Goal: Task Accomplishment & Management: Complete application form

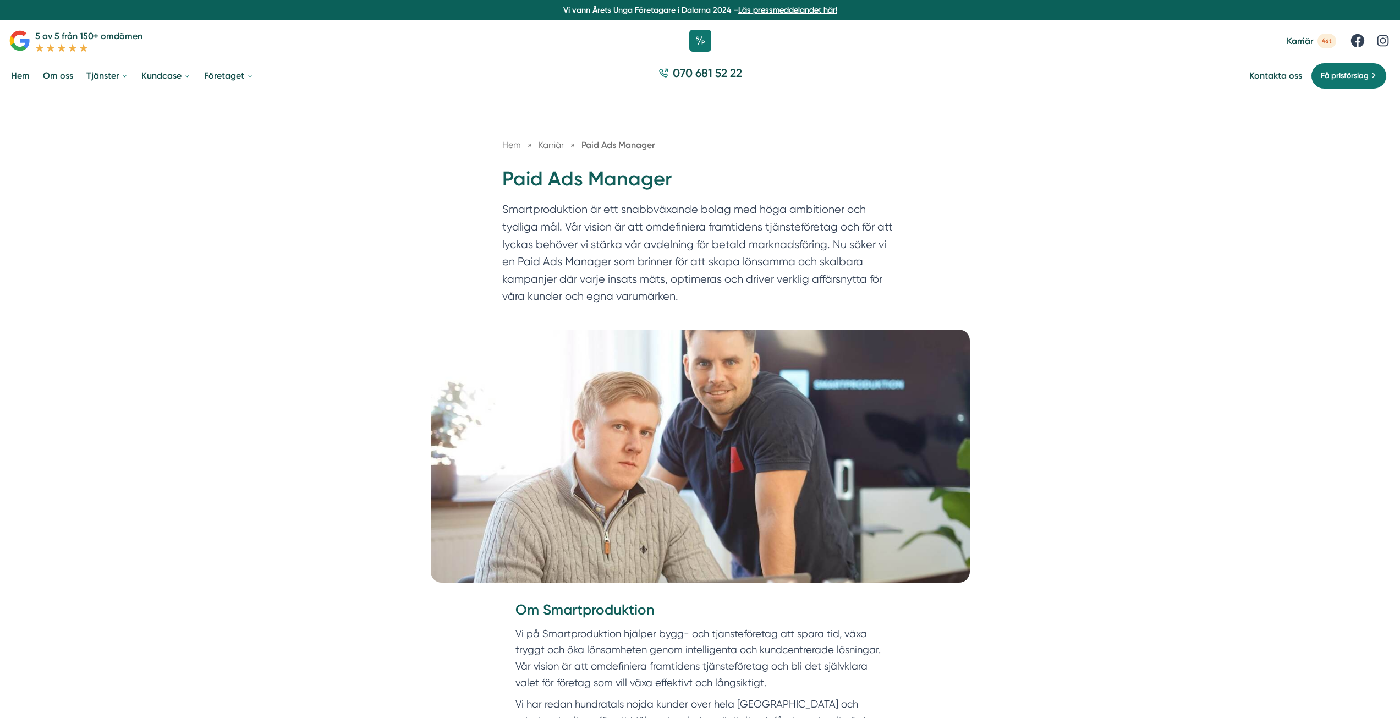
drag, startPoint x: 787, startPoint y: 553, endPoint x: 502, endPoint y: 178, distance: 471.5
copy div "Lore Ips Dolorsi Ametconsectetur ad eli seddoeiusmod tempo inc utla etdolorema …"
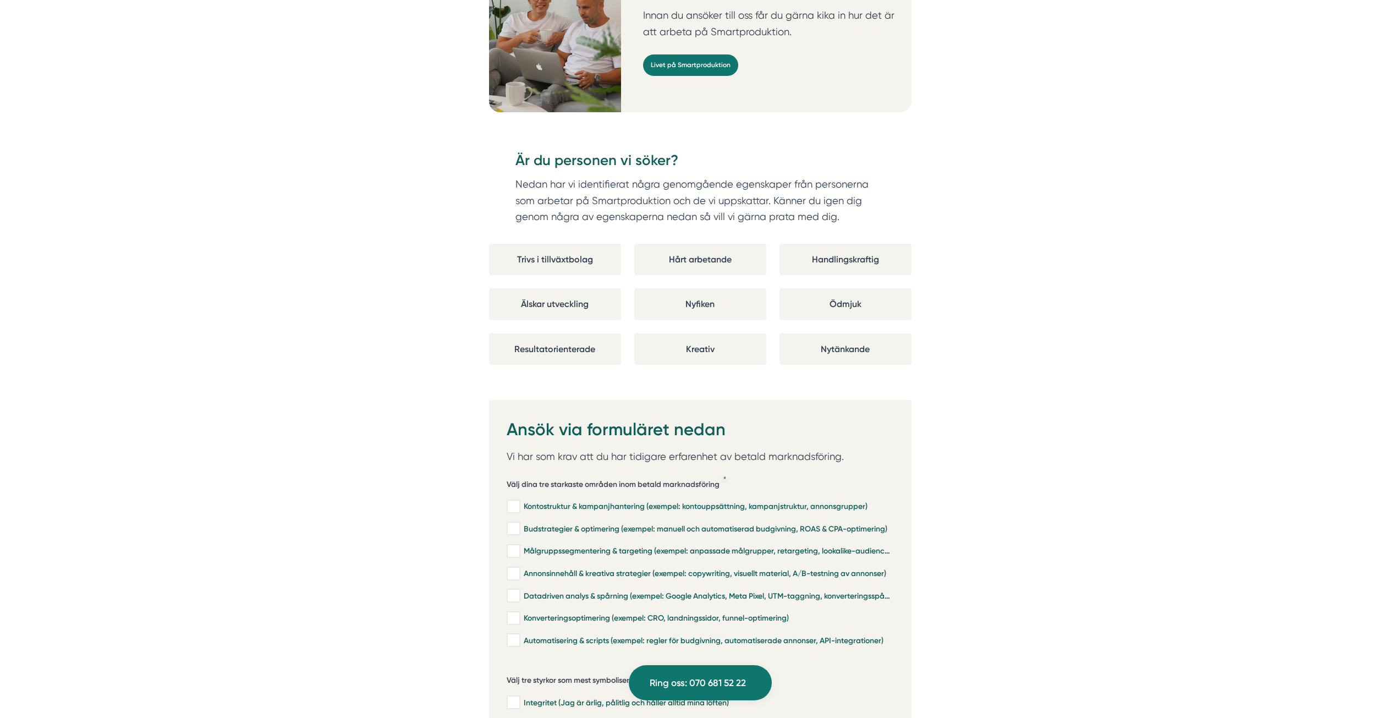
scroll to position [2091, 0]
click at [711, 244] on div "Hårt arbetande" at bounding box center [700, 259] width 132 height 31
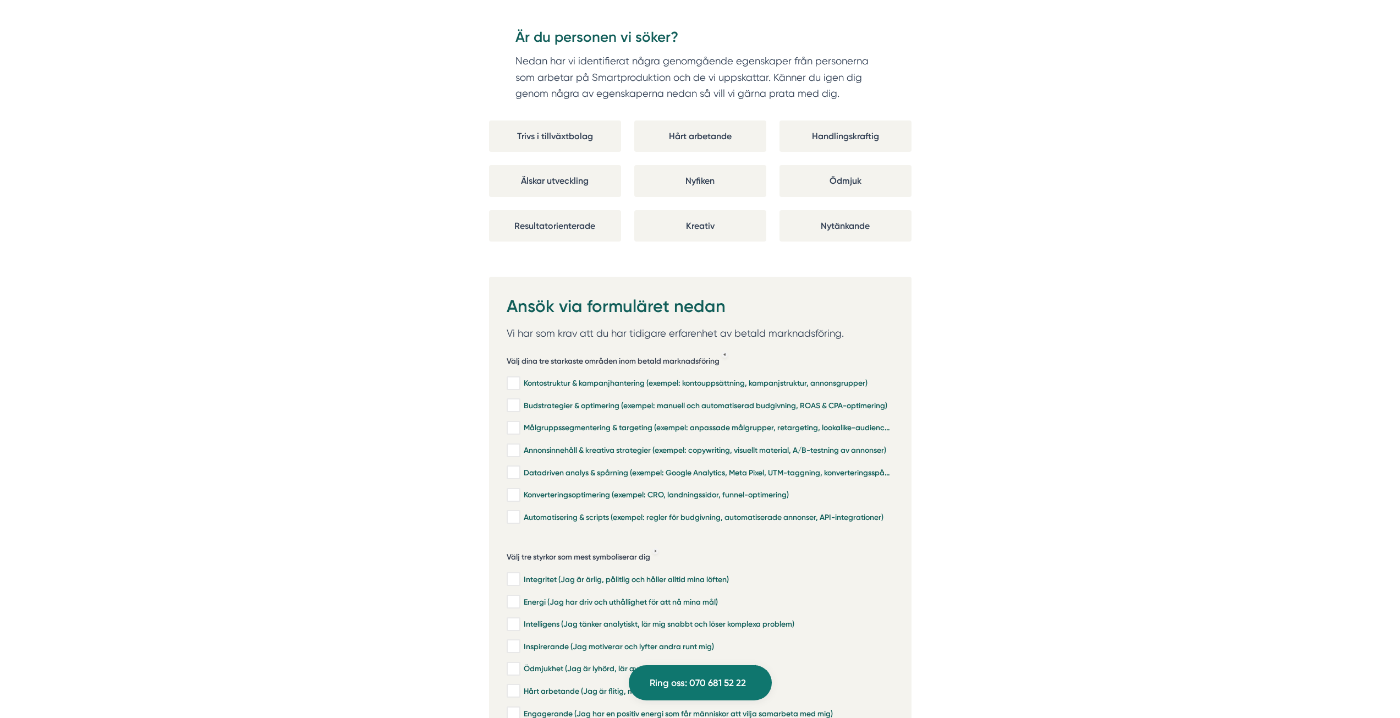
scroll to position [2256, 0]
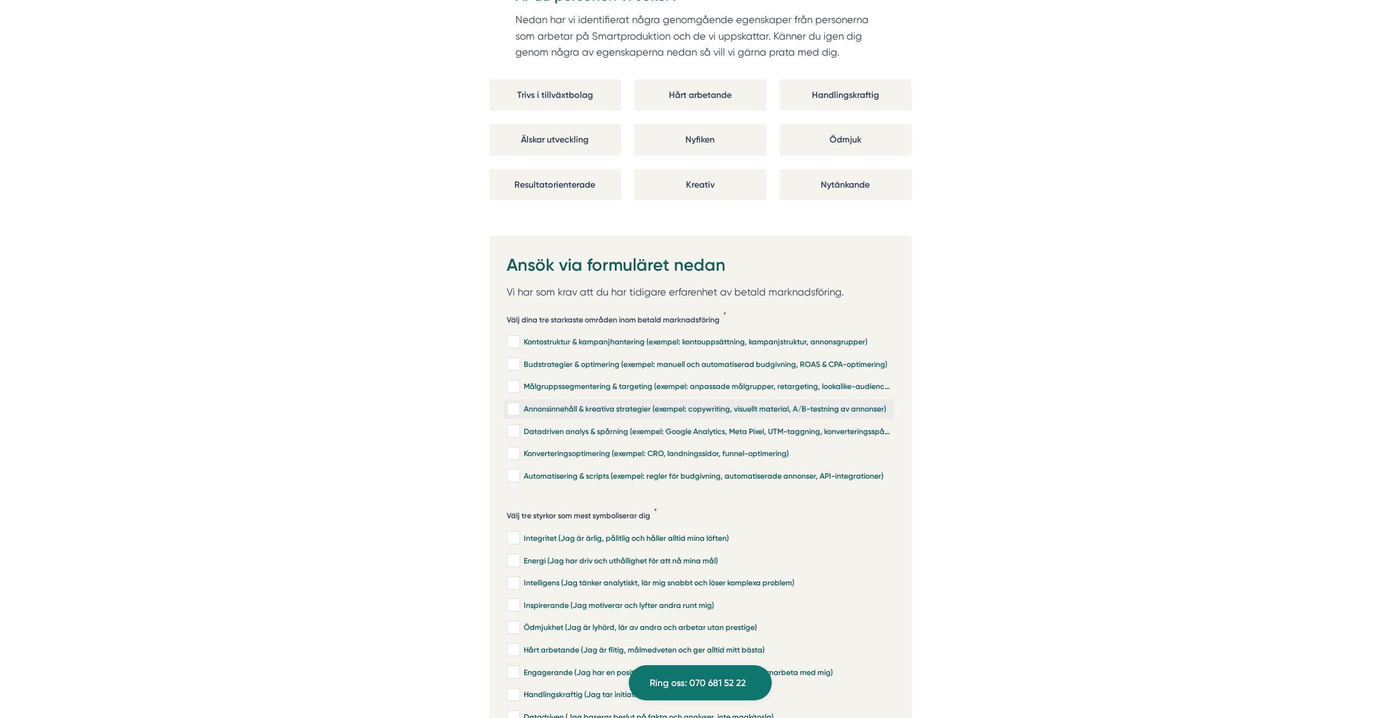
click at [511, 404] on input "Annonsinnehåll & kreativa strategier (exempel: copywriting, visuellt material, …" at bounding box center [513, 409] width 13 height 11
checkbox input "true"
click at [515, 448] on input "Konverteringsoptimering (exempel: CRO, landningssidor, funnel-optimering)" at bounding box center [513, 453] width 13 height 11
checkbox input "true"
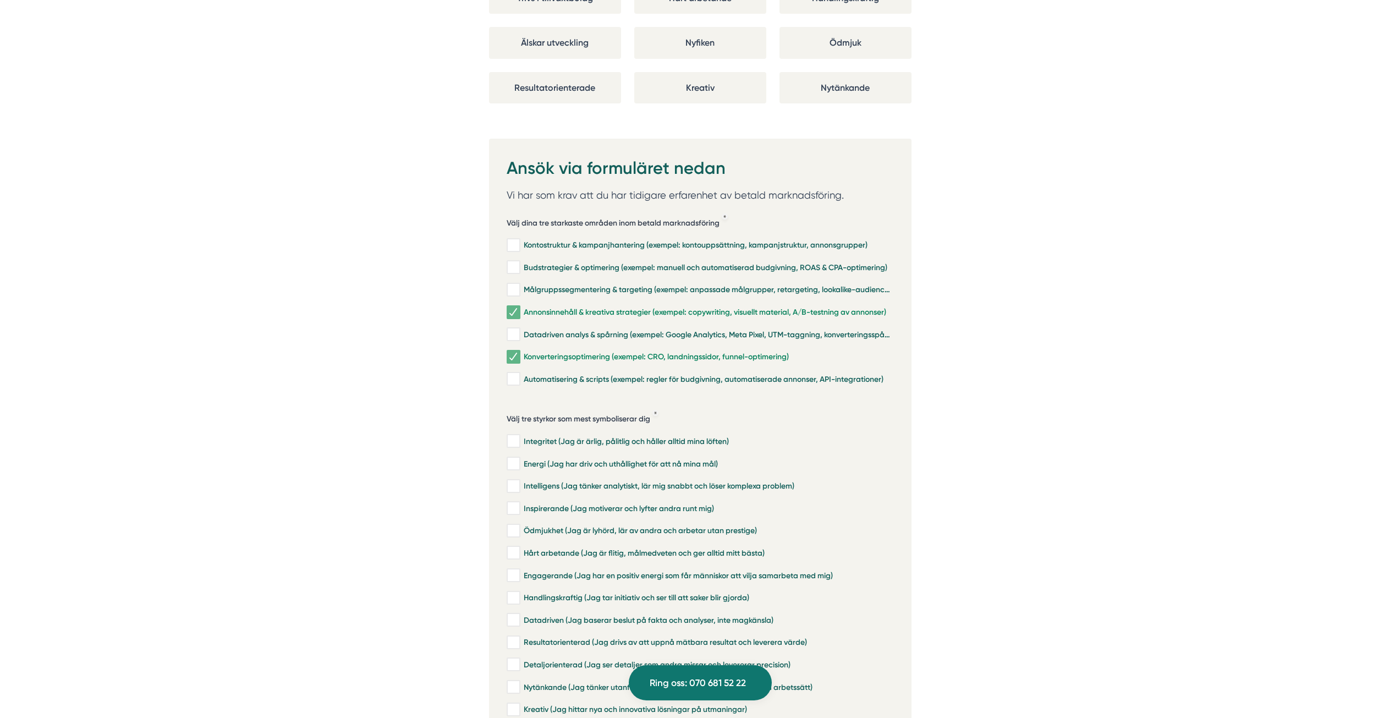
scroll to position [2366, 0]
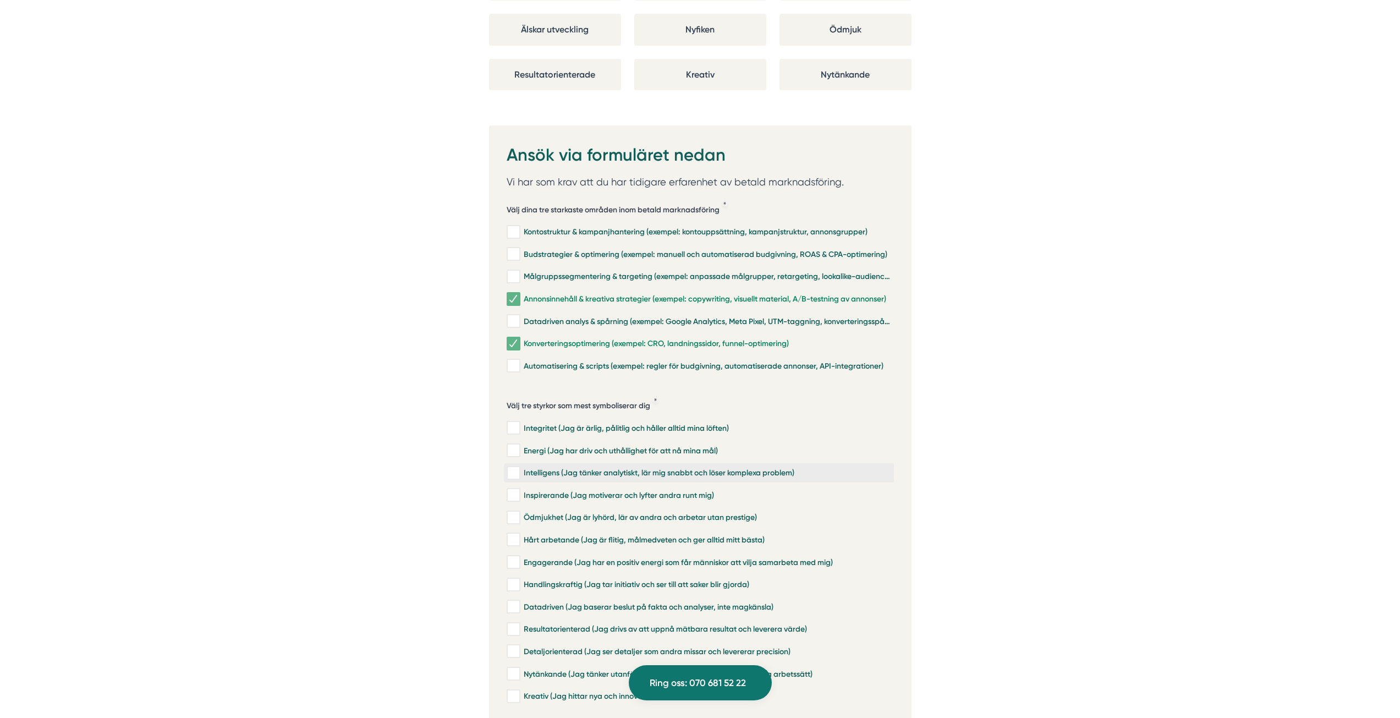
click at [514, 468] on input "Intelligens (Jag tänker analytiskt, lär mig snabbt och löser komplexa problem)" at bounding box center [513, 473] width 13 height 11
checkbox input "true"
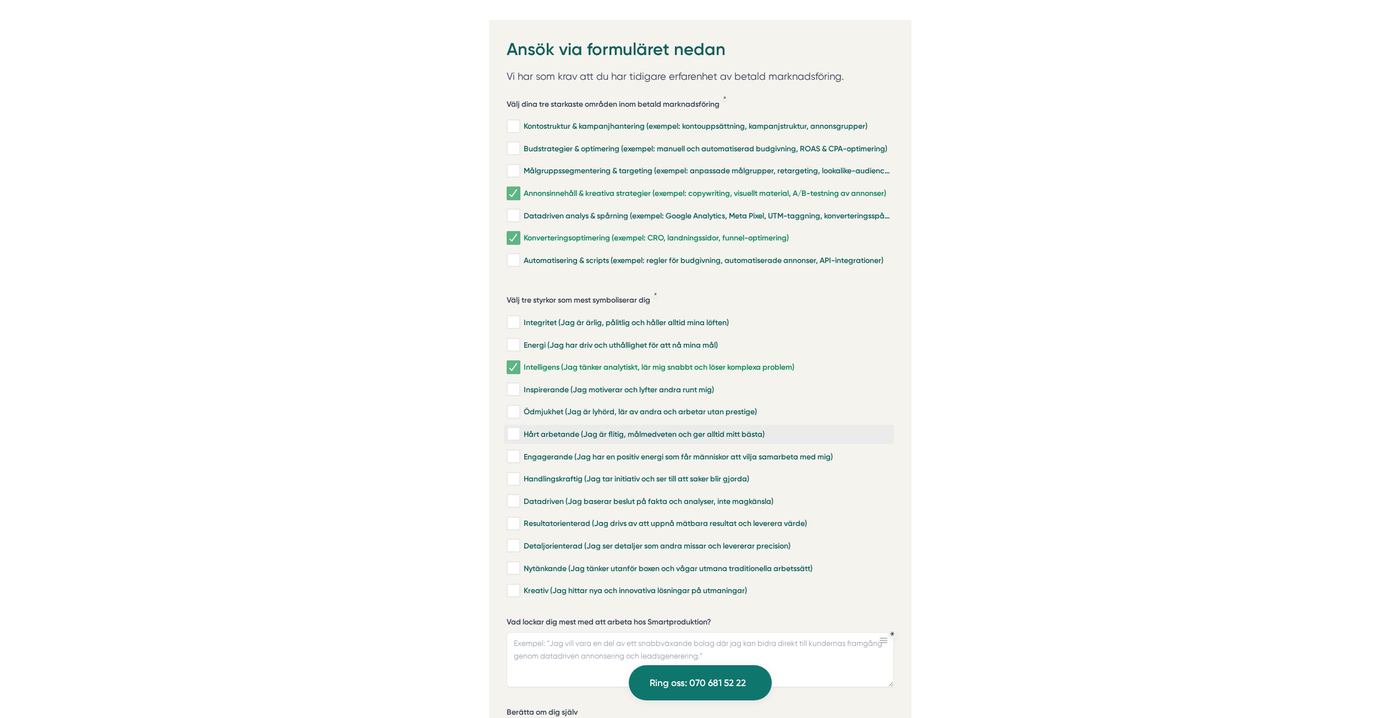
scroll to position [2476, 0]
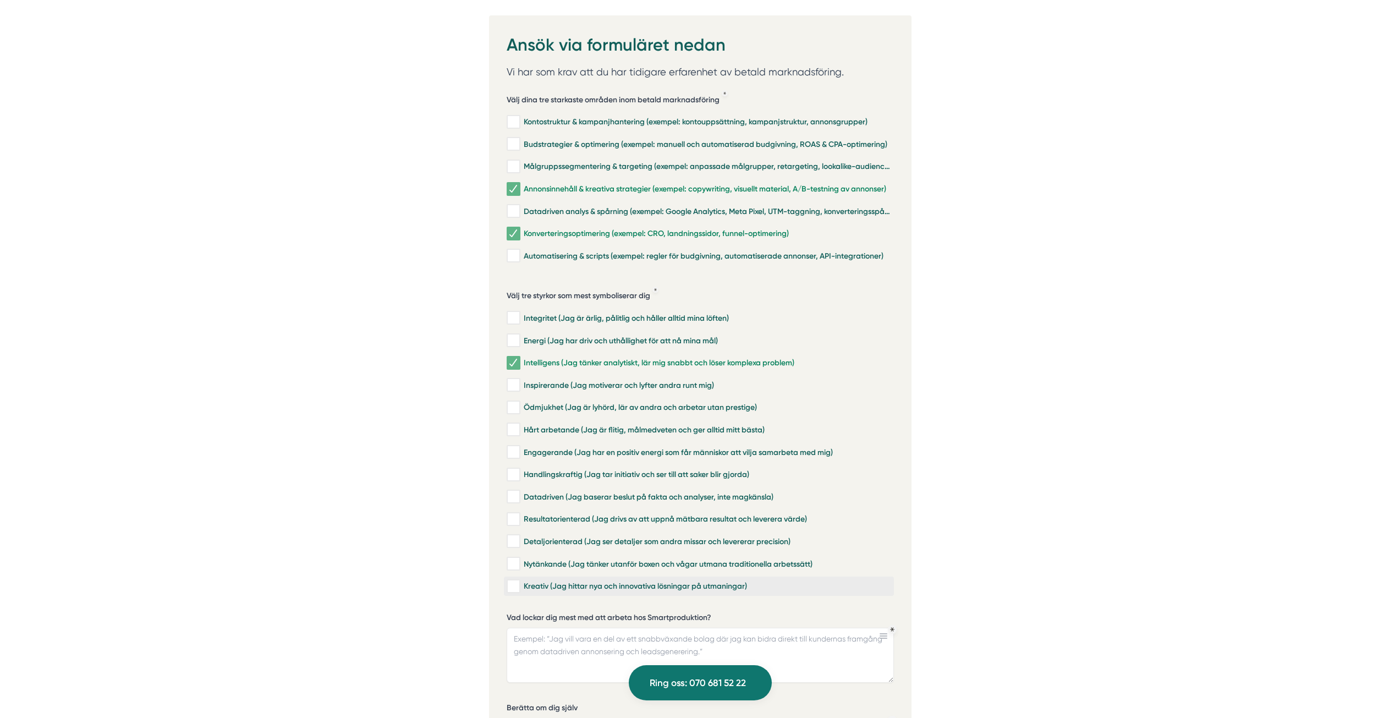
click at [515, 581] on input "Kreativ (Jag hittar nya och innovativa lösningar på utmaningar)" at bounding box center [513, 586] width 13 height 11
checkbox input "true"
click at [517, 514] on input "Resultatorienterad (Jag drivs av att uppnå mätbara resultat och leverera värde)" at bounding box center [513, 519] width 13 height 11
checkbox input "true"
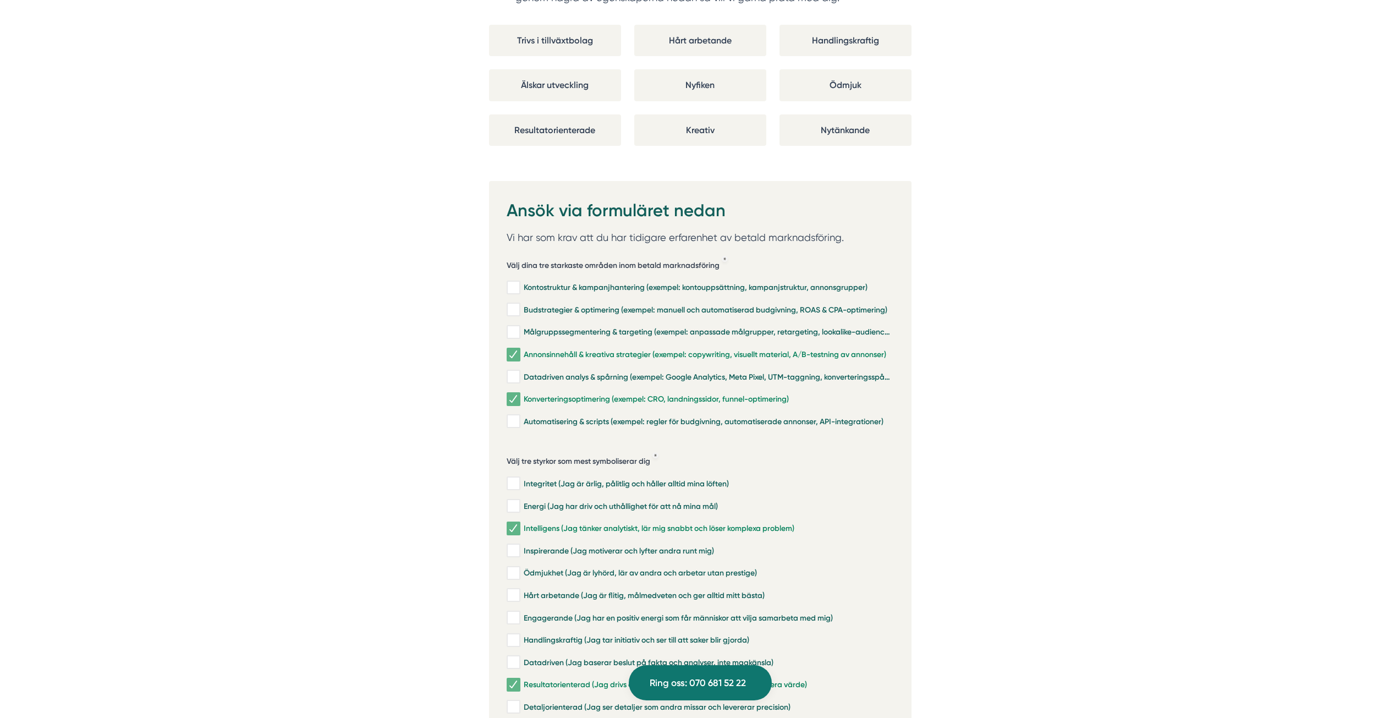
scroll to position [2256, 0]
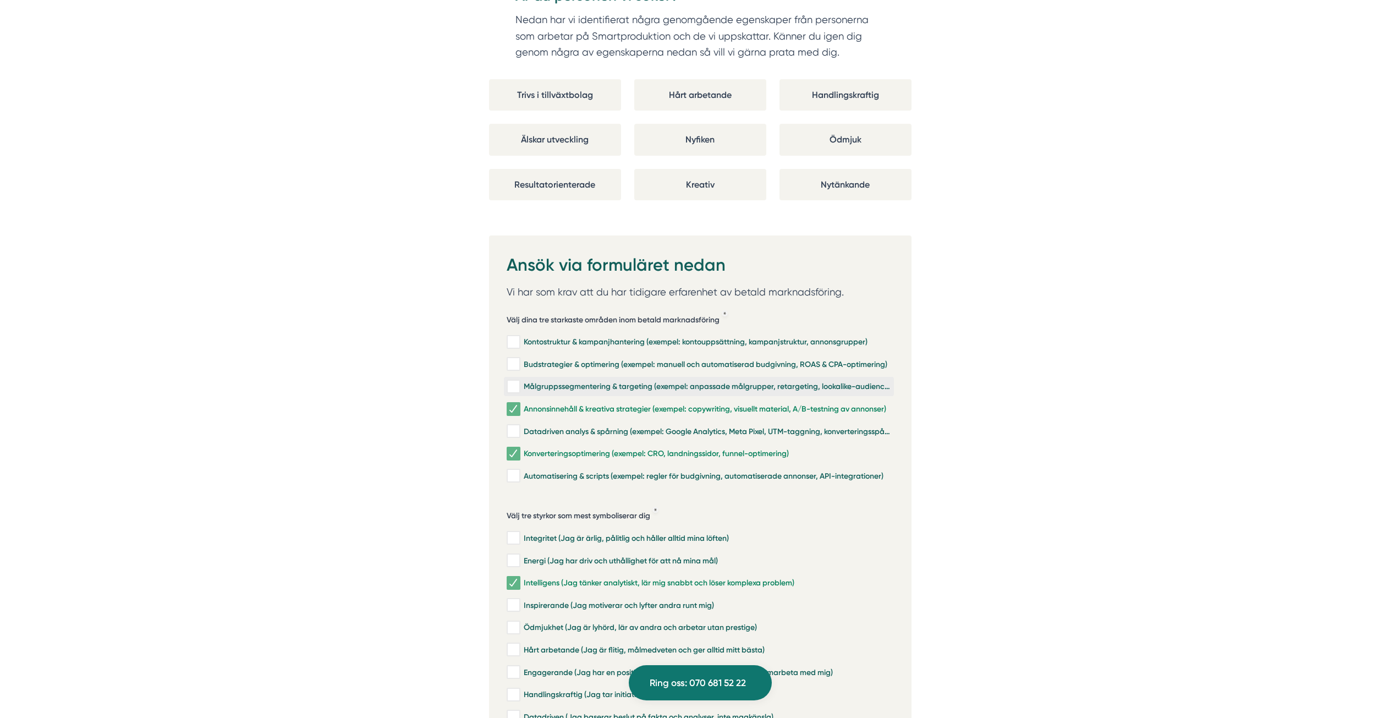
click at [513, 381] on input "Målgruppssegmentering & targeting (exempel: anpassade målgrupper, retargeting, …" at bounding box center [513, 386] width 13 height 11
checkbox input "true"
drag, startPoint x: 513, startPoint y: 350, endPoint x: 488, endPoint y: 275, distance: 79.9
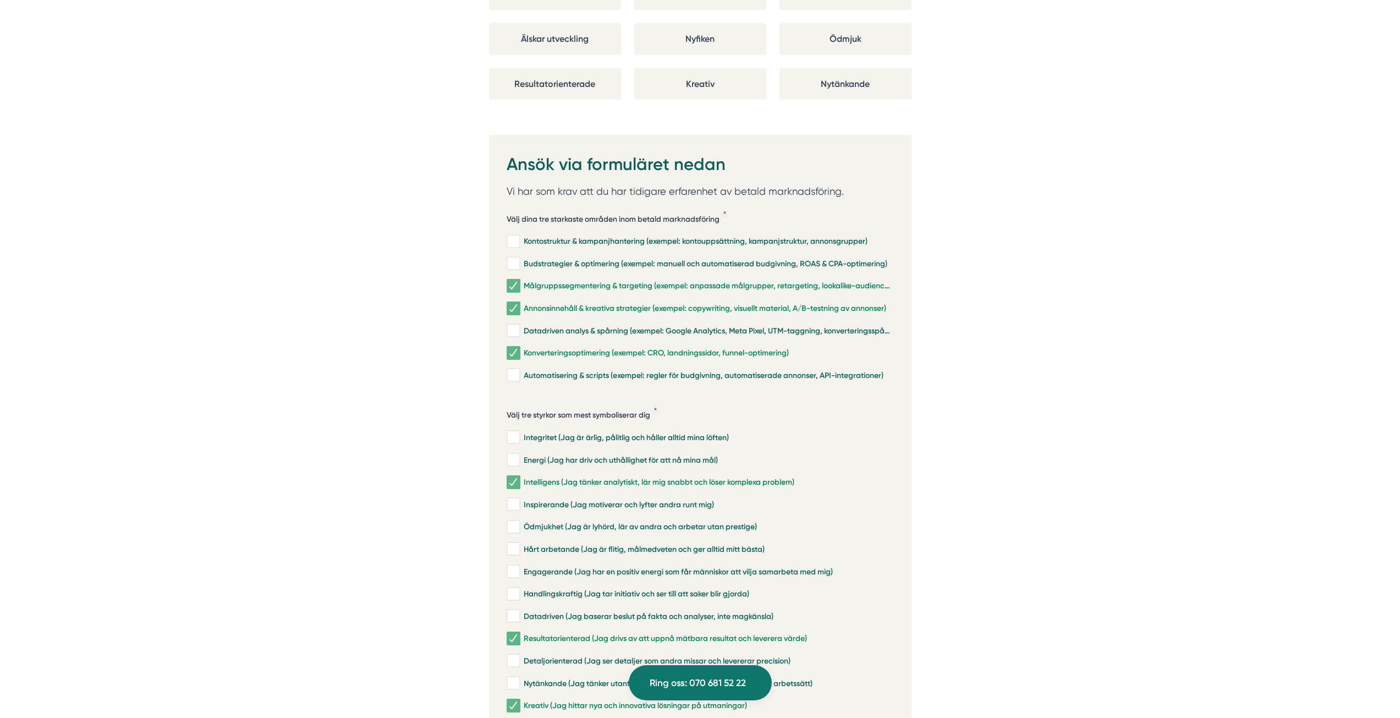
scroll to position [2366, 0]
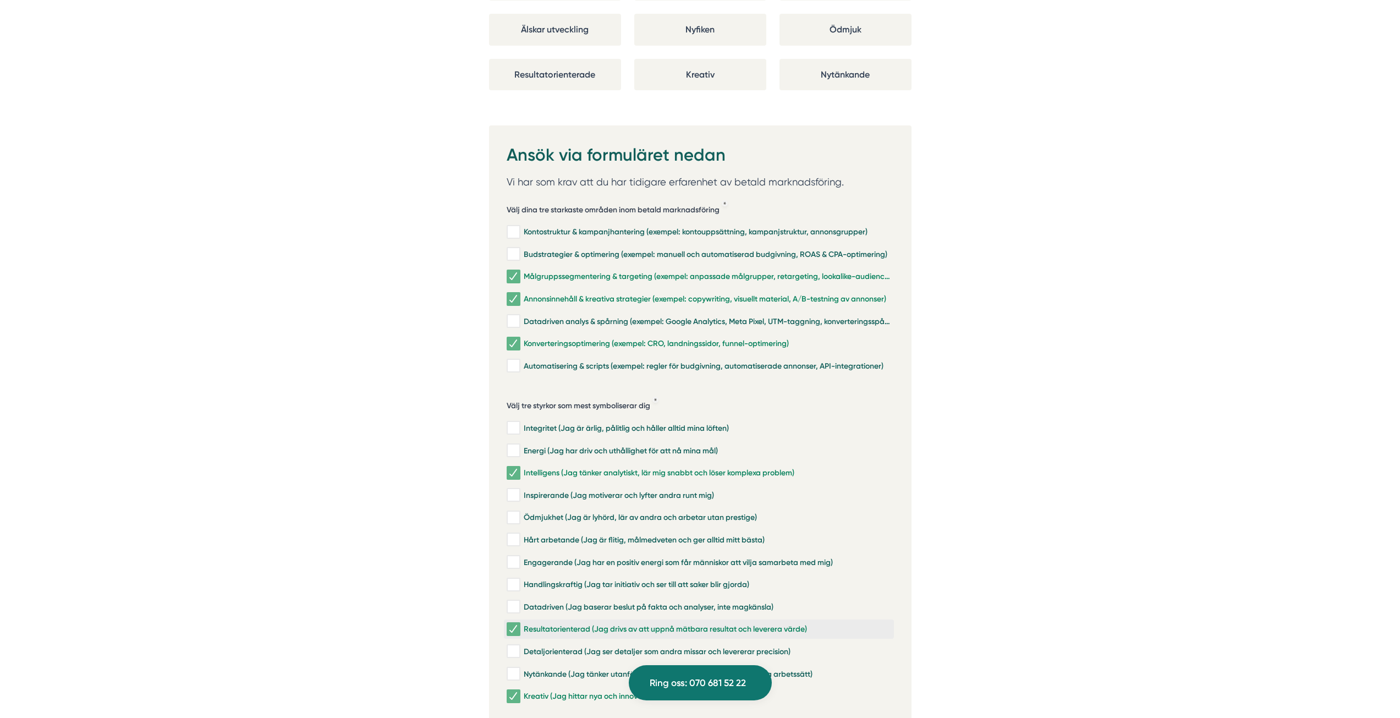
drag, startPoint x: 503, startPoint y: 171, endPoint x: 570, endPoint y: 599, distance: 433.2
click at [570, 599] on div "Ansök via formuläret nedan Vi har som krav att du har tidigare erfarenhet av be…" at bounding box center [700, 650] width 423 height 1051
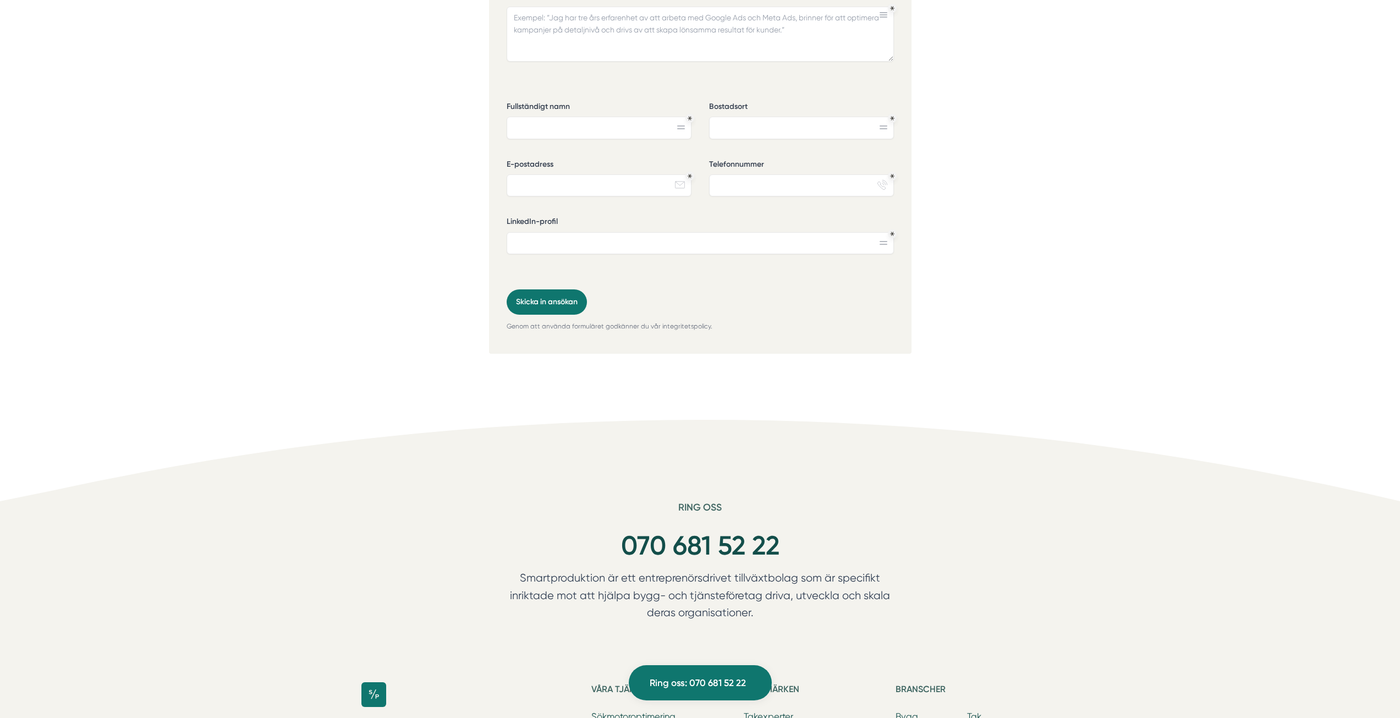
scroll to position [2699, 0]
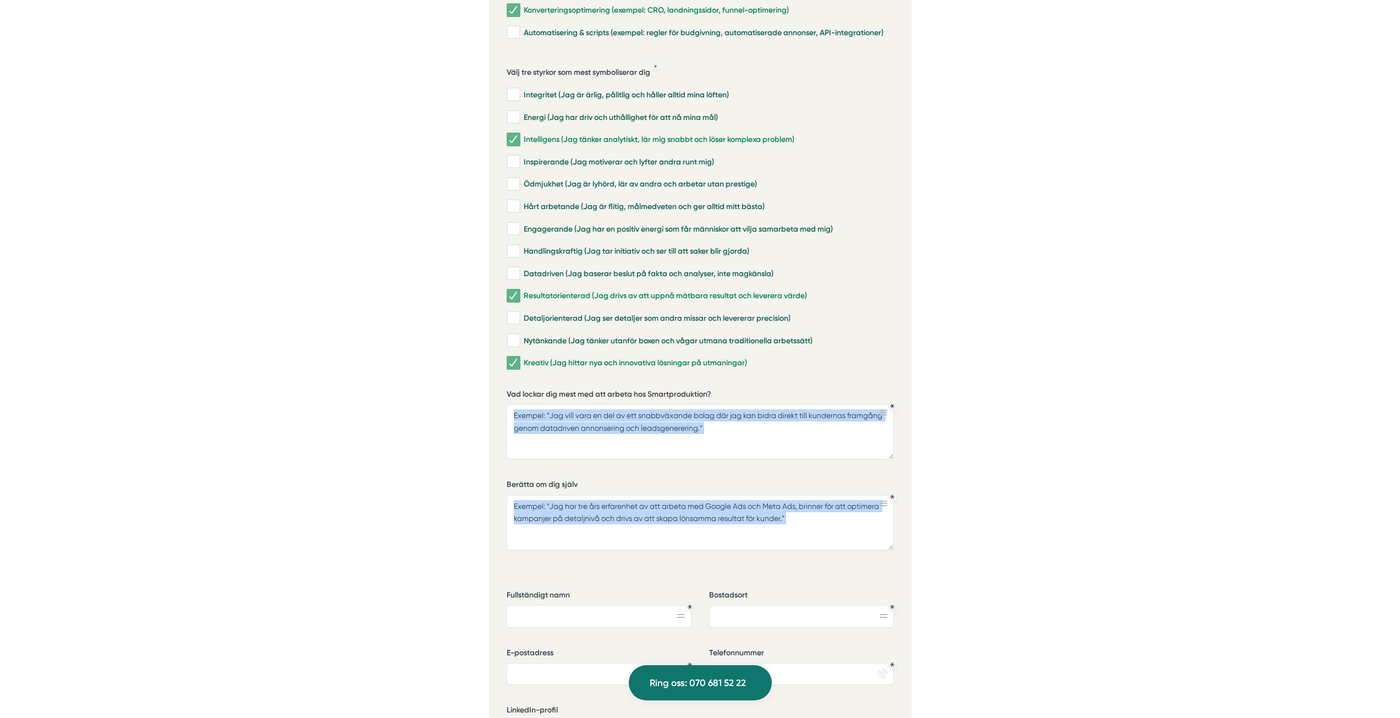
drag, startPoint x: 473, startPoint y: 92, endPoint x: 693, endPoint y: 589, distance: 543.1
copy div "Resultatorienterade Kreativ Nytänkande Ansök via formuläret nedan Vi har som kr…"
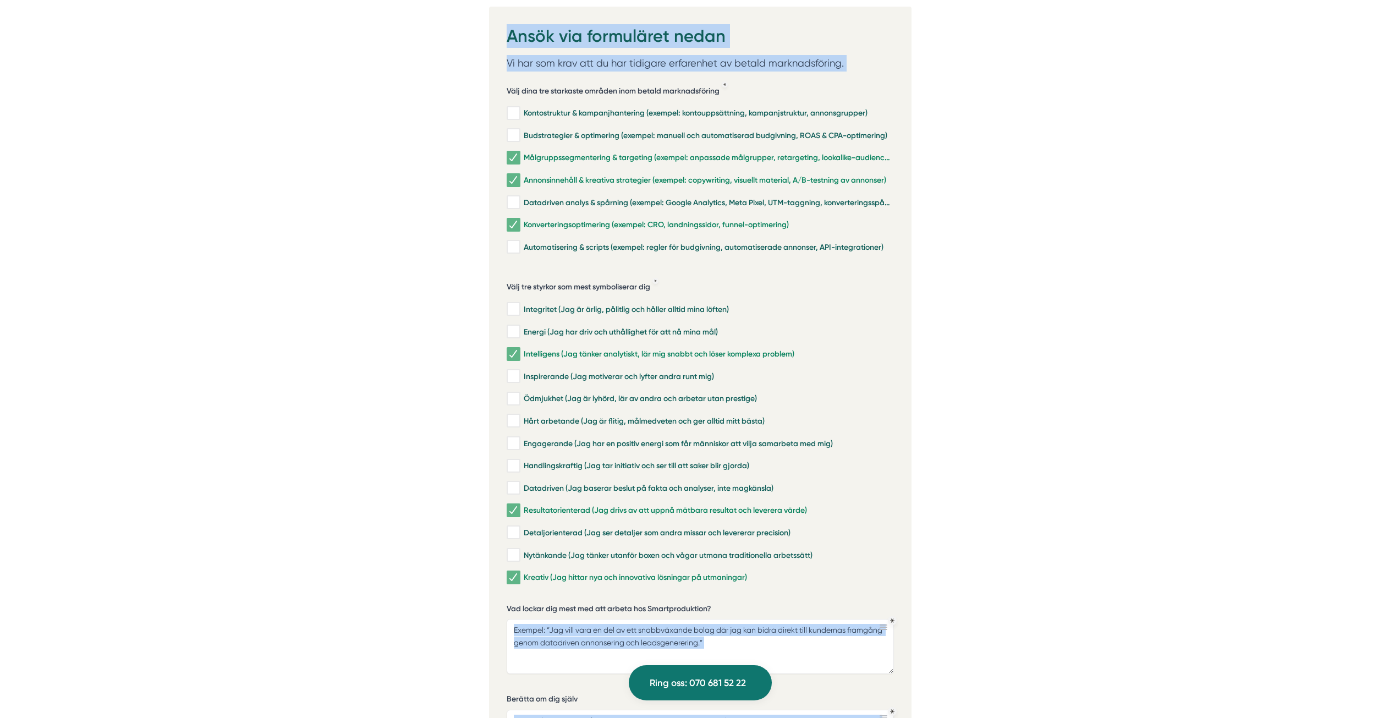
scroll to position [2369, 0]
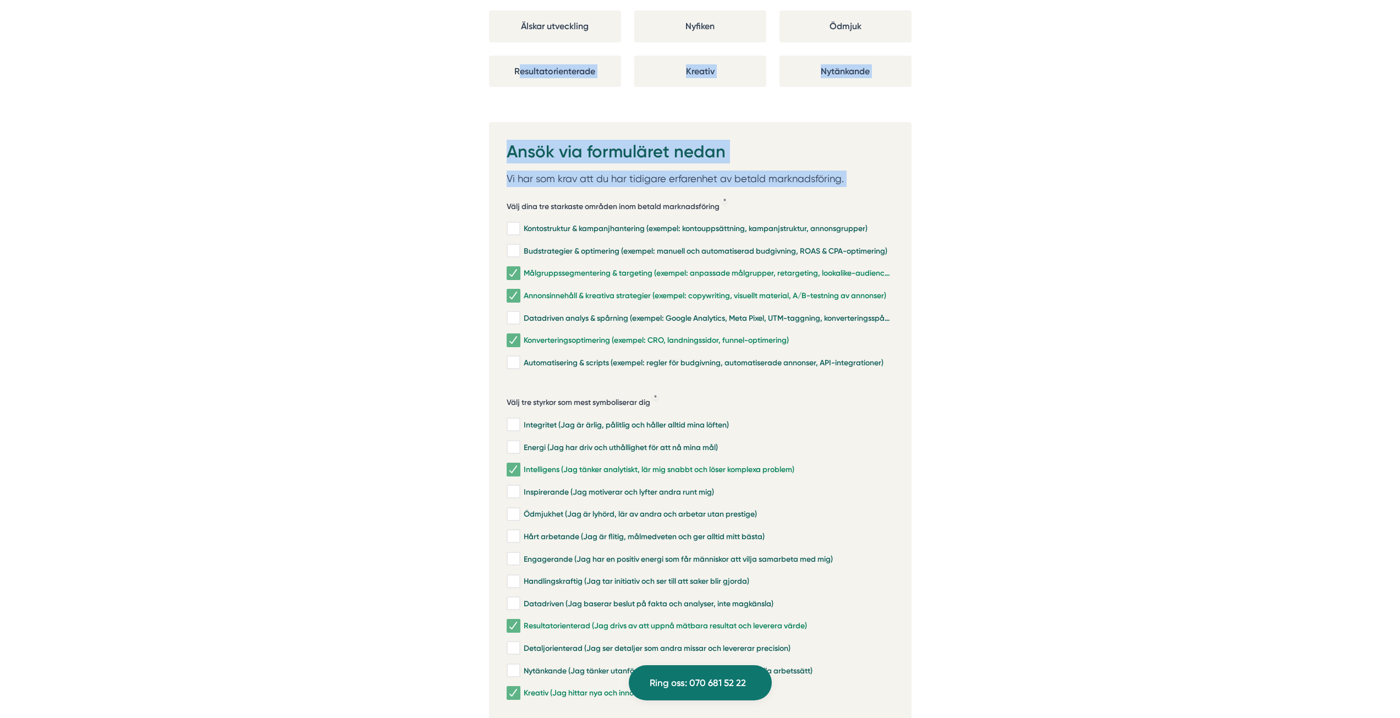
click at [558, 193] on div "Välj dina tre starkaste områden inom betald marknadsföring Kontostruktur & kamp…" at bounding box center [700, 285] width 387 height 185
drag, startPoint x: 513, startPoint y: 171, endPoint x: 506, endPoint y: 171, distance: 7.7
click at [512, 201] on h5 "Välj dina tre starkaste områden inom betald marknadsföring" at bounding box center [613, 208] width 213 height 14
click at [504, 175] on div "Ansök via formuläret nedan Vi har som krav att du har tidigare erfarenhet av be…" at bounding box center [700, 647] width 423 height 1051
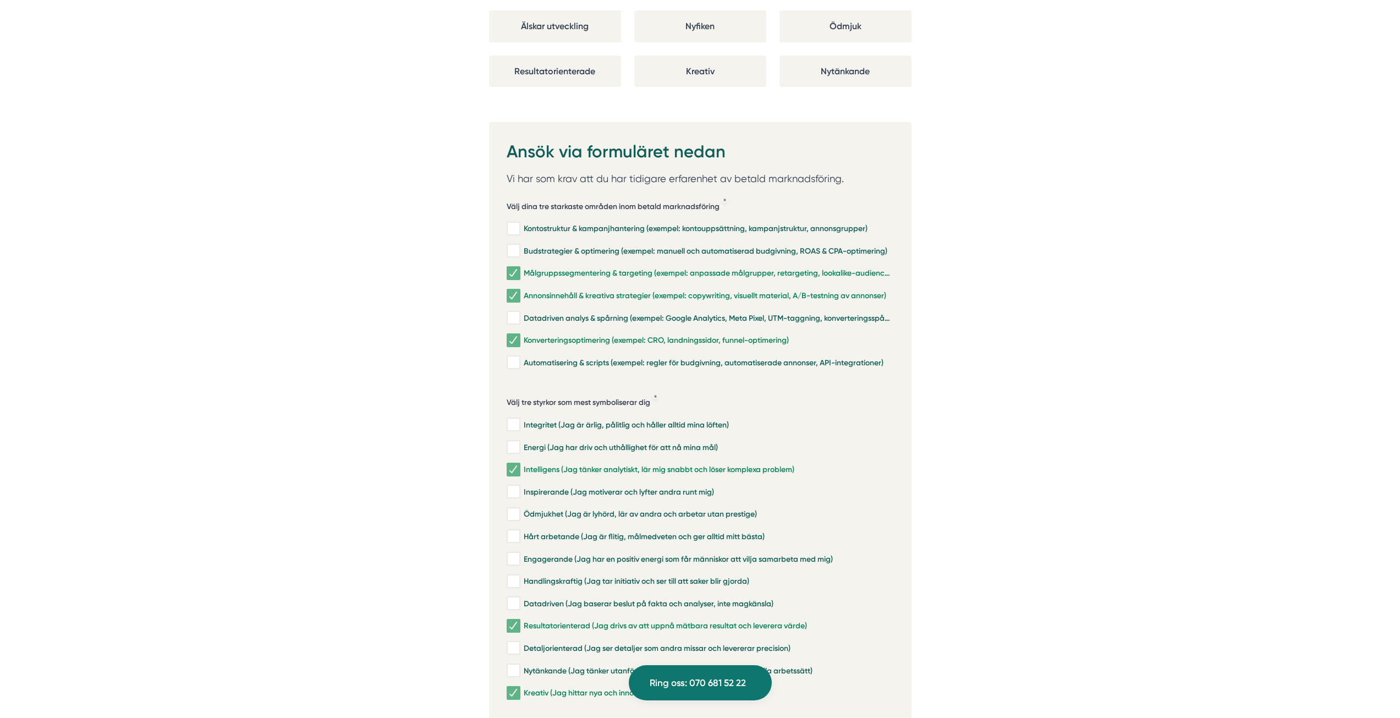
drag, startPoint x: 506, startPoint y: 175, endPoint x: 728, endPoint y: 174, distance: 222.3
click at [728, 193] on div "Välj dina tre starkaste områden inom betald marknadsföring Kontostruktur & kamp…" at bounding box center [700, 285] width 387 height 185
drag, startPoint x: 731, startPoint y: 178, endPoint x: 455, endPoint y: 185, distance: 276.3
click at [489, 166] on div "Ansök via formuläret nedan Vi har som krav att du har tidigare erfarenhet av be…" at bounding box center [700, 647] width 423 height 1051
click at [511, 201] on h5 "Välj dina tre starkaste områden inom betald marknadsföring" at bounding box center [613, 208] width 213 height 14
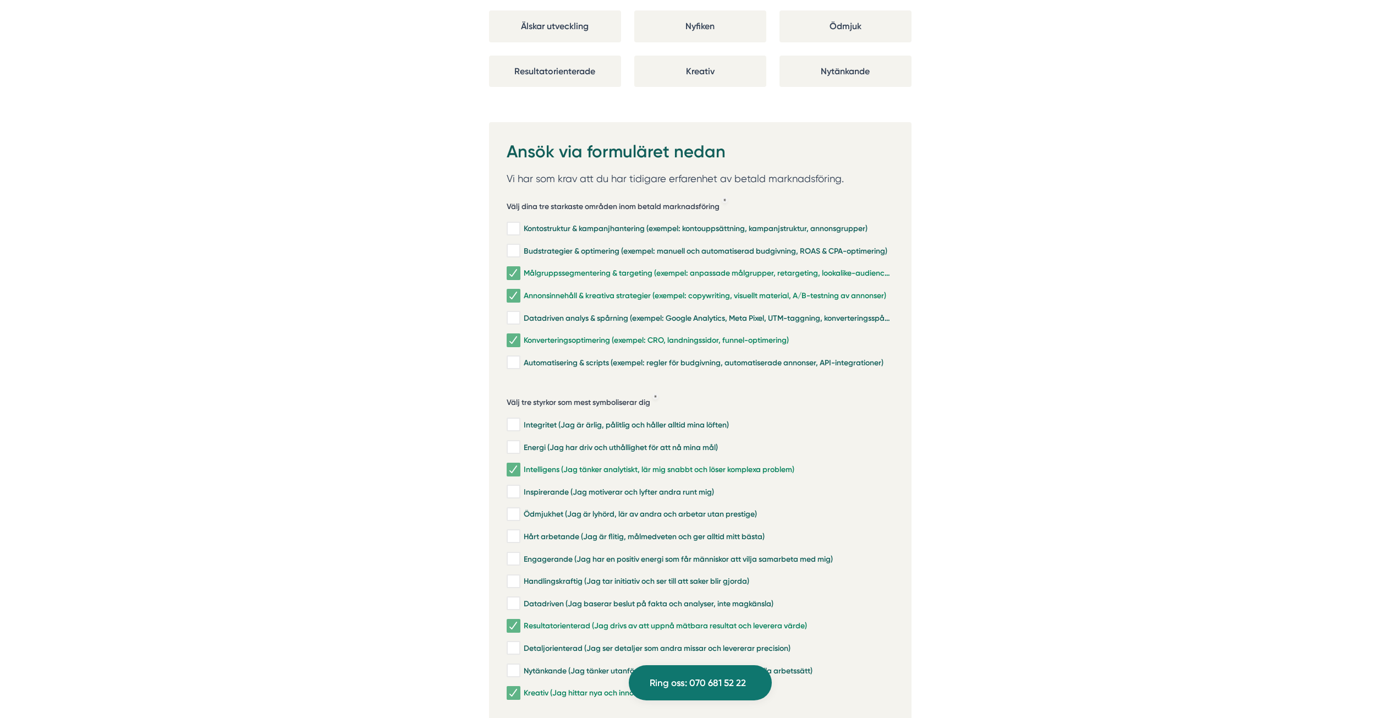
drag, startPoint x: 508, startPoint y: 174, endPoint x: 661, endPoint y: 168, distance: 153.1
click at [661, 193] on div "Välj dina tre starkaste områden inom betald marknadsföring Kontostruktur & kamp…" at bounding box center [700, 285] width 387 height 185
drag, startPoint x: 916, startPoint y: 332, endPoint x: 585, endPoint y: 368, distance: 332.6
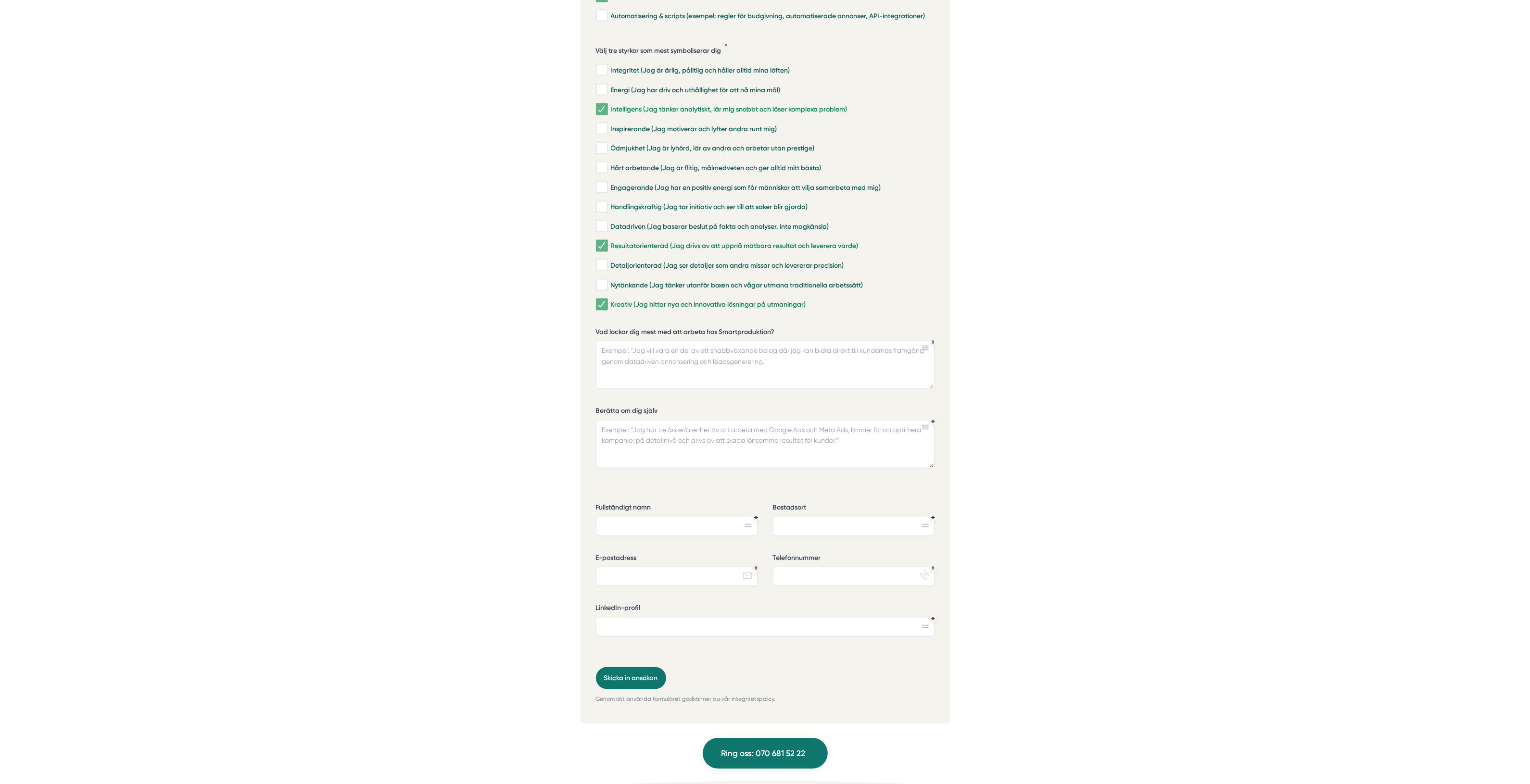
scroll to position [2418, 0]
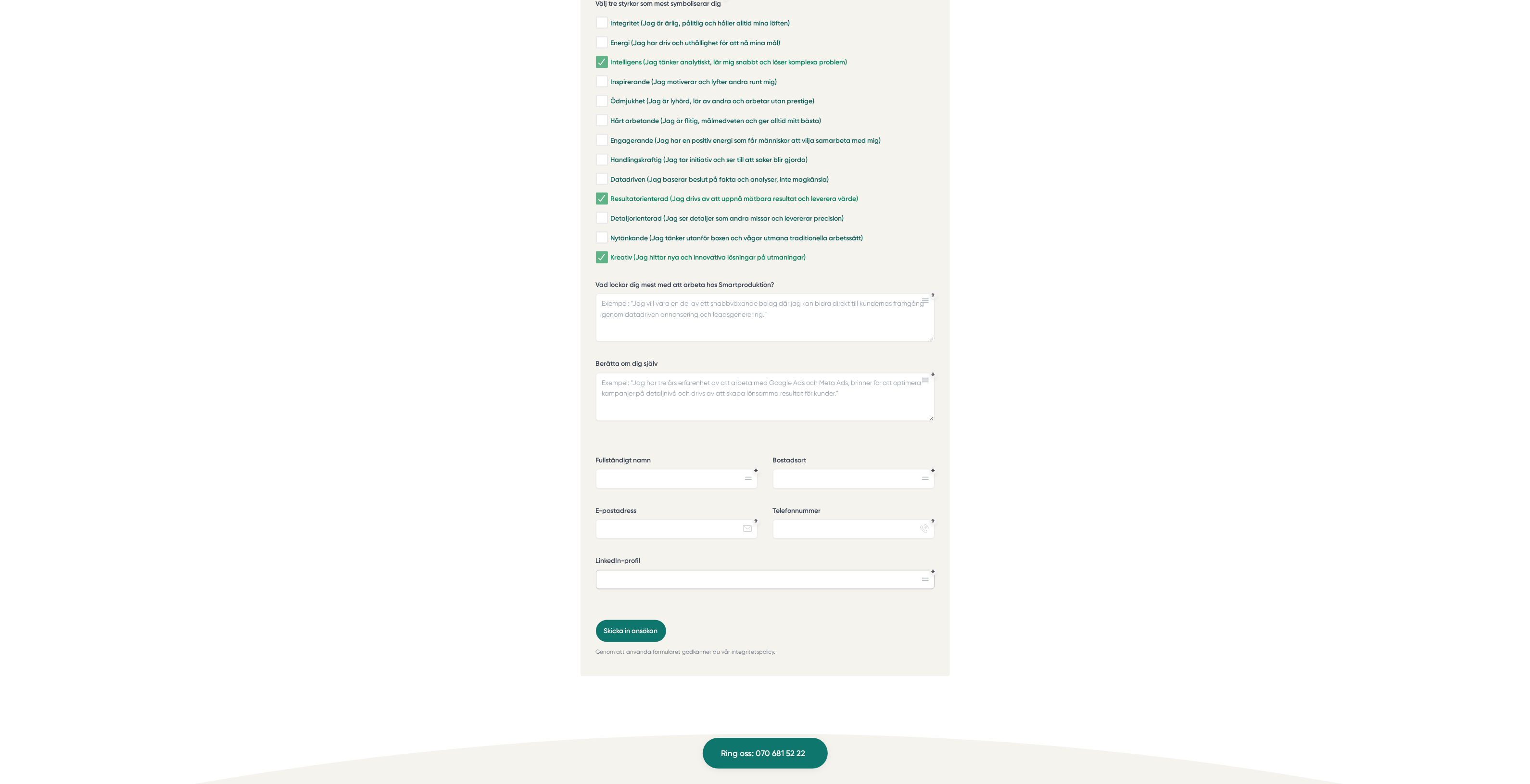
click at [912, 570] on input "LinkedIn-profil" at bounding box center [765, 579] width 338 height 19
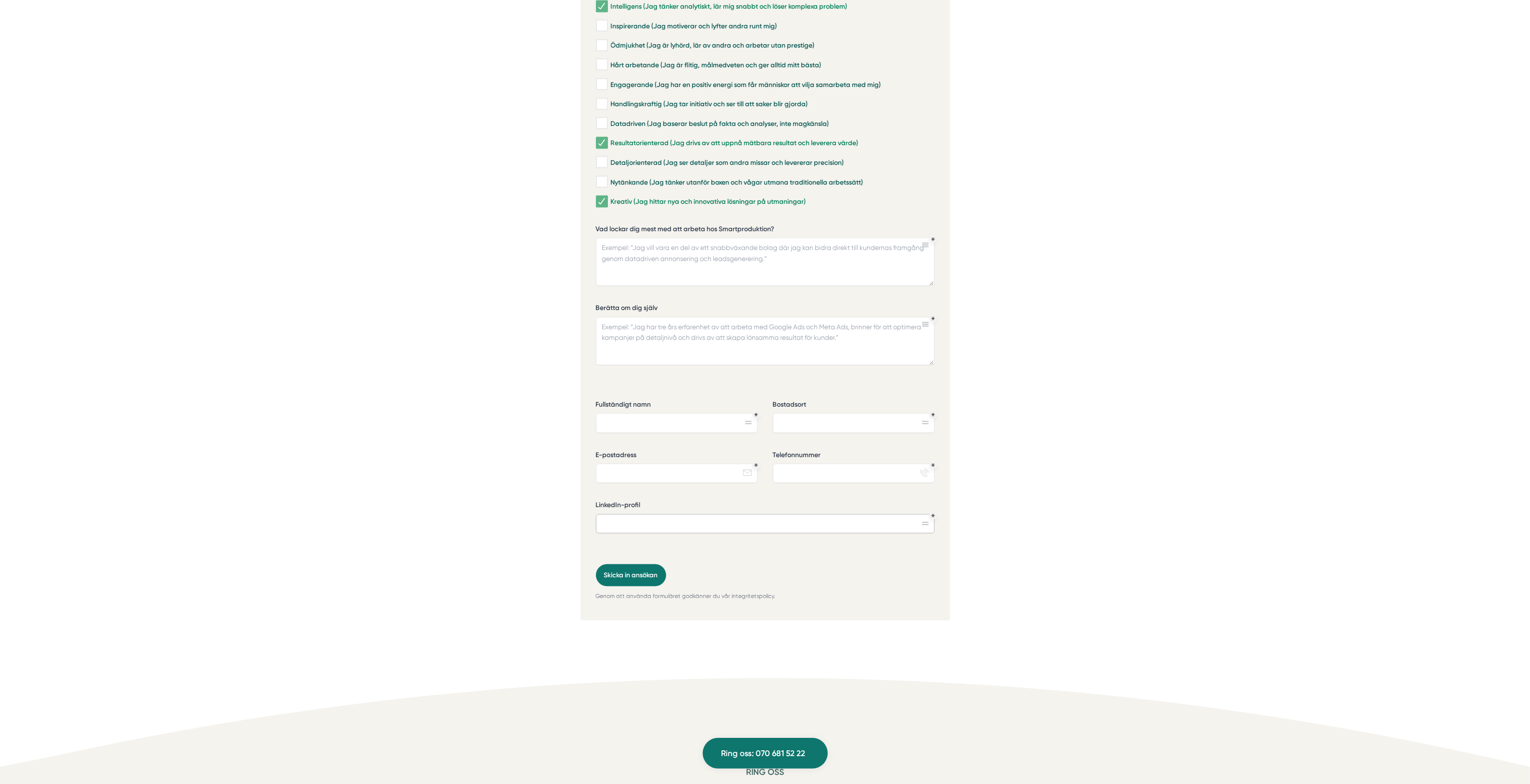
scroll to position [2479, 0]
click at [638, 313] on textarea "Berätta om dig själv" at bounding box center [765, 336] width 338 height 48
paste textarea "Jag har flera års erfarenhet av digital marknadsföring med fokus på betald anno…"
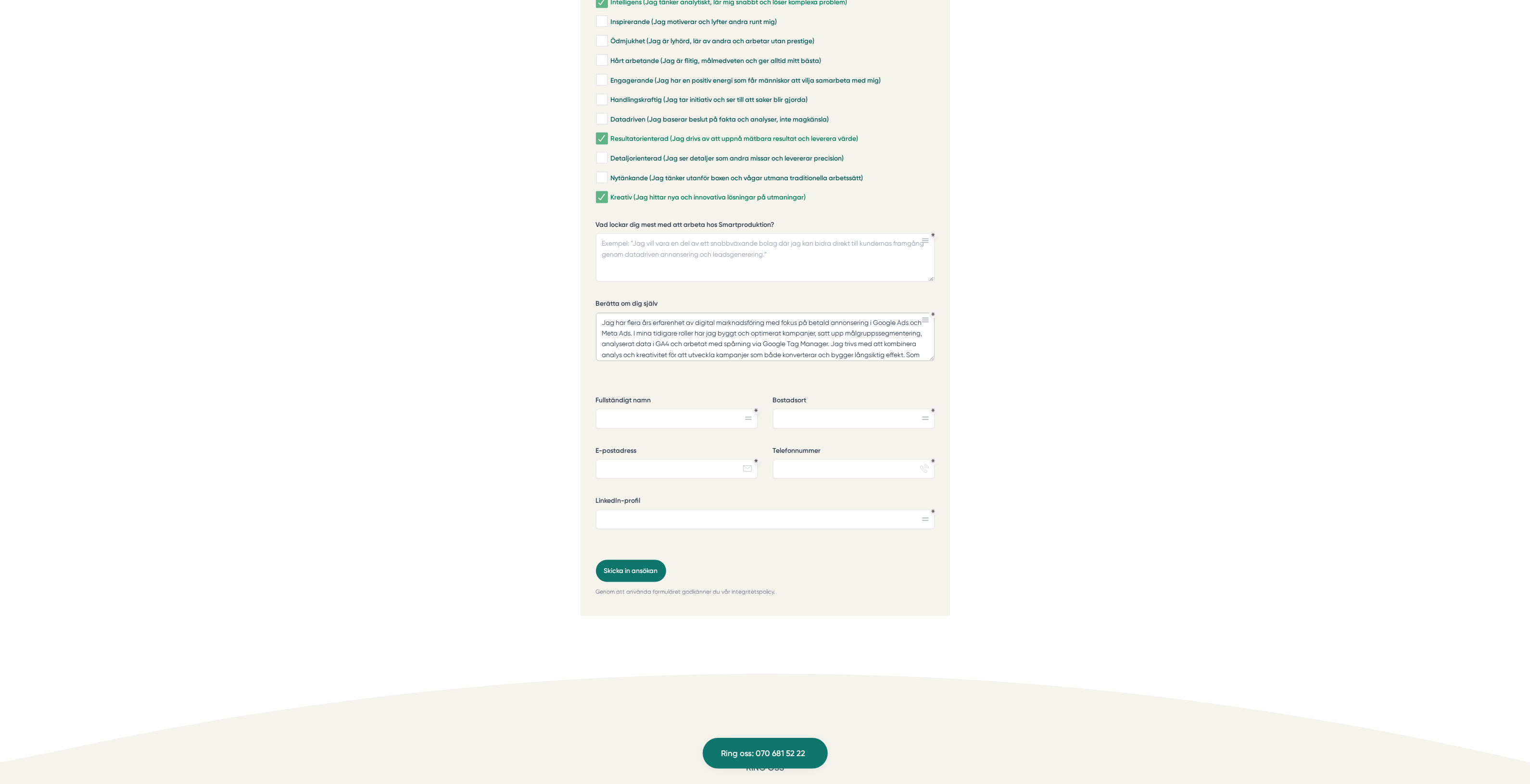
scroll to position [20, 0]
type textarea "Jag har flera års erfarenhet av digital marknadsföring med fokus på betald anno…"
click at [653, 233] on textarea "Vad lockar dig mest med att arbeta hos Smartproduktion?" at bounding box center [765, 257] width 338 height 48
paste textarea "Jag har flera års erfarenhet av digital marknadsföring med fokus på betald anno…"
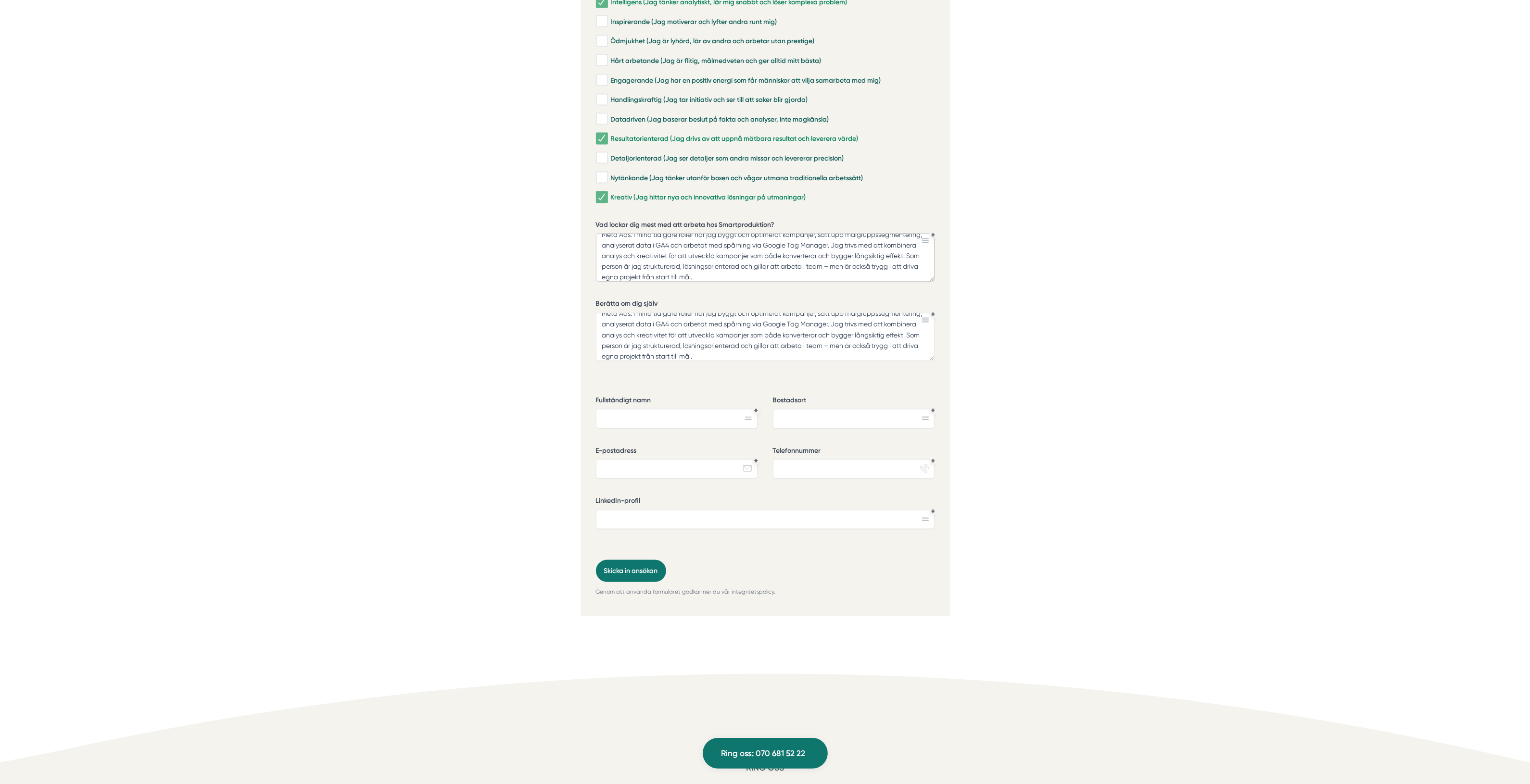
type textarea "Jag har flera års erfarenhet av digital marknadsföring med fokus på betald anno…"
click at [669, 409] on input "Fullständigt namn" at bounding box center [677, 419] width 162 height 19
type input "Linda"
type input "Täby"
click at [644, 409] on input "Linda" at bounding box center [677, 419] width 162 height 19
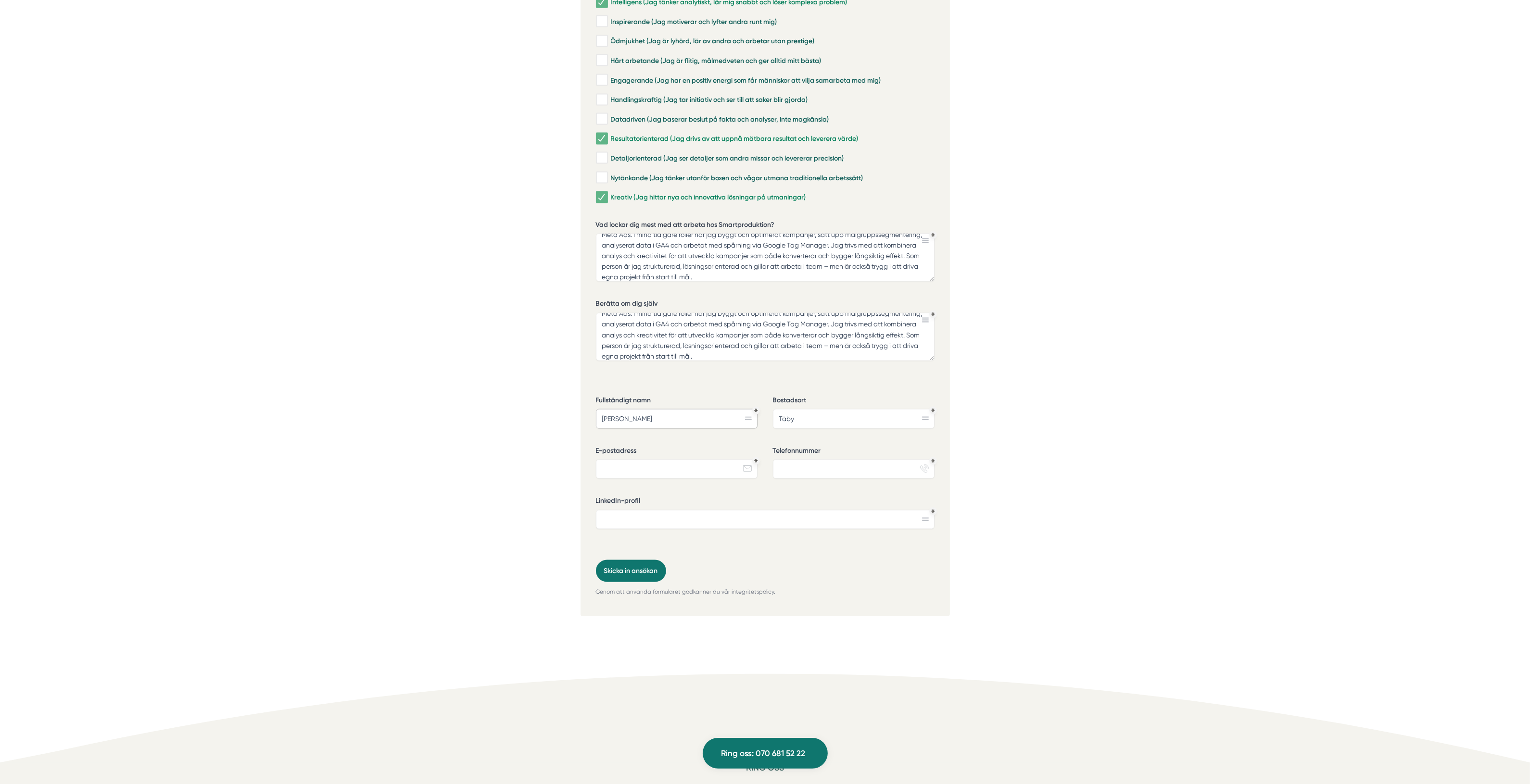
type input "[PERSON_NAME]"
click at [619, 460] on input "E-postadress" at bounding box center [677, 469] width 162 height 19
type input "[PERSON_NAME][EMAIL_ADDRESS][DOMAIN_NAME]"
click at [821, 460] on input "Telefonnummer" at bounding box center [853, 469] width 162 height 19
type input "0709940622"
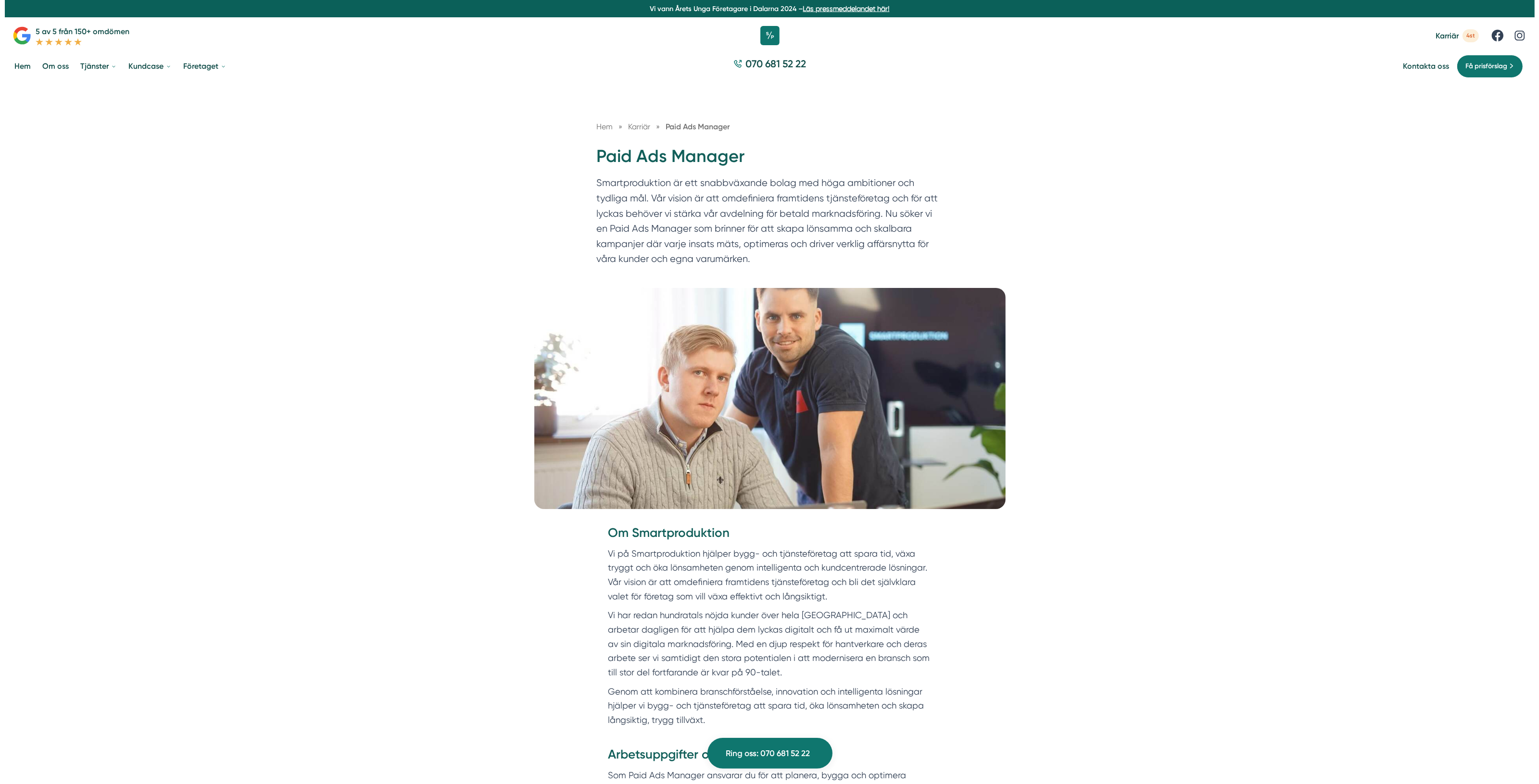
scroll to position [0, 0]
click at [556, 45] on div at bounding box center [770, 35] width 1539 height 29
click at [482, 147] on div "Hem » [GEOGRAPHIC_DATA] » Paid Ads Manager Paid Ads Manager Smartproduktion är …" at bounding box center [770, 184] width 1539 height 205
click at [534, 252] on div "Hem » [GEOGRAPHIC_DATA] » Paid Ads Manager Paid Ads Manager Smartproduktion är …" at bounding box center [770, 184] width 1539 height 205
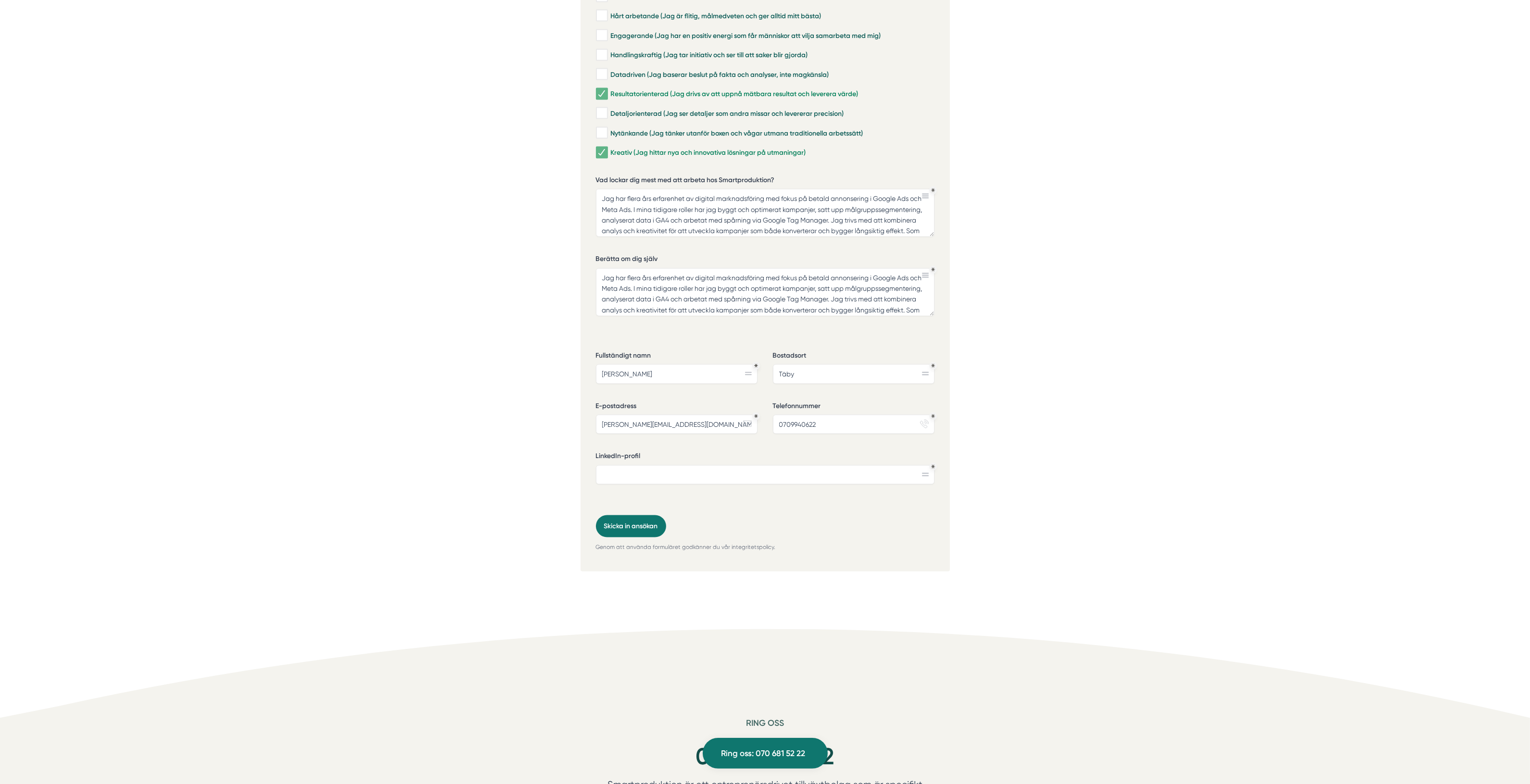
scroll to position [2524, 0]
drag, startPoint x: 1311, startPoint y: 253, endPoint x: 1130, endPoint y: 337, distance: 199.5
click at [622, 464] on input "LinkedIn-profil" at bounding box center [765, 474] width 338 height 19
paste input "[URL][DOMAIN_NAME]"
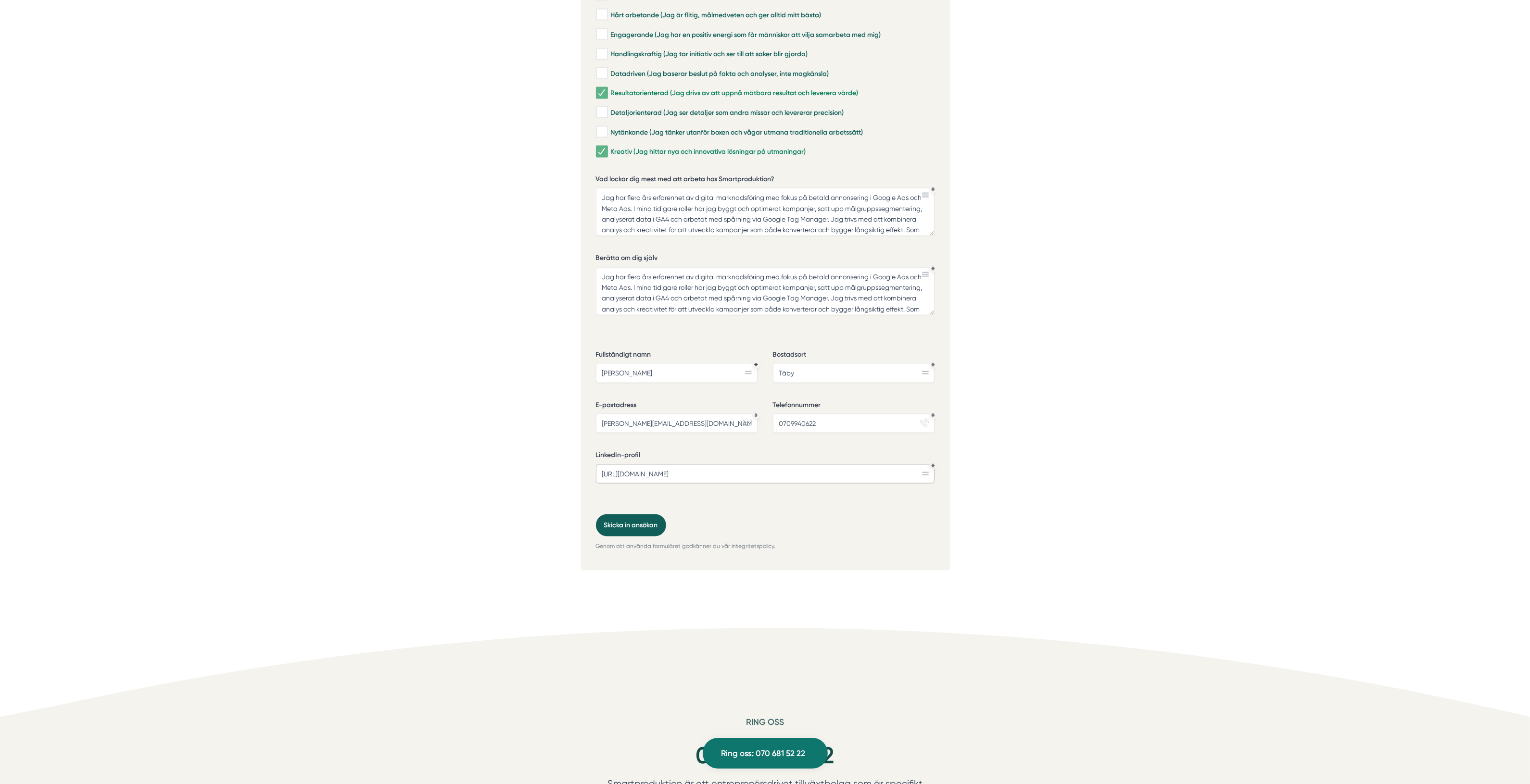
type input "[URL][DOMAIN_NAME]"
click at [621, 515] on button "Skicka in ansökan" at bounding box center [631, 525] width 70 height 22
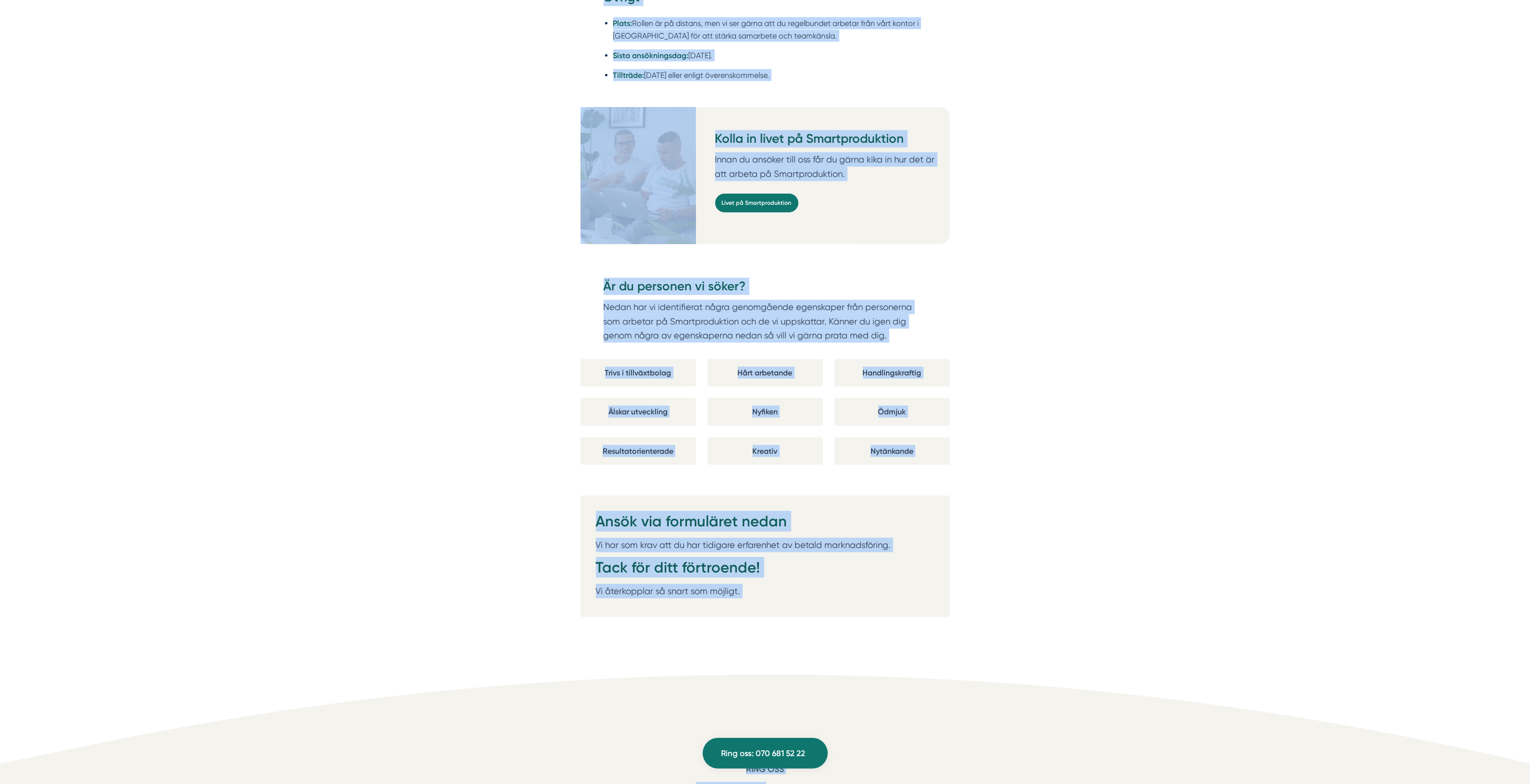
scroll to position [1700, 0]
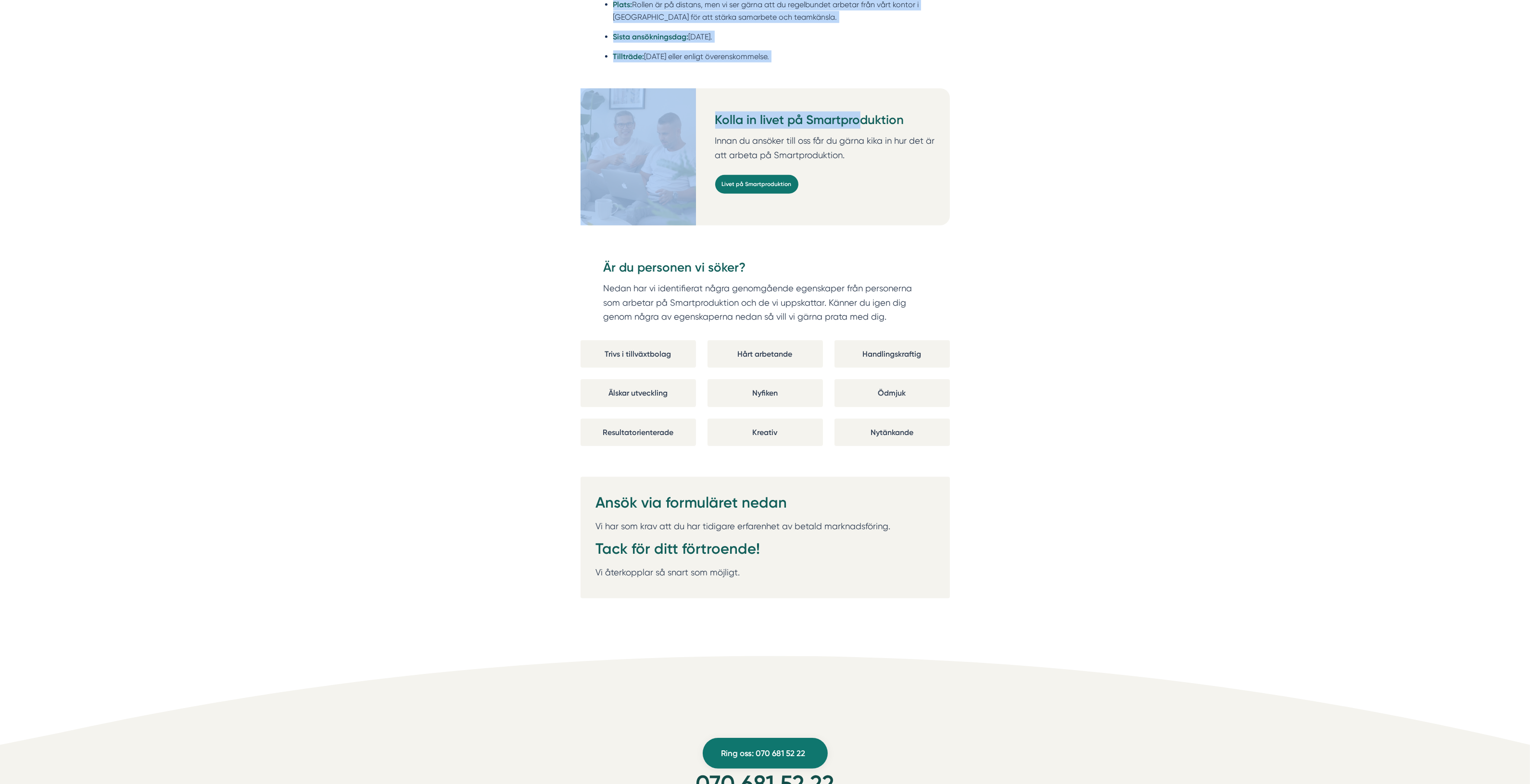
drag, startPoint x: 596, startPoint y: 148, endPoint x: 862, endPoint y: 61, distance: 279.9
copy div "Lore Ips Dolorsi Ametconsectetur ad eli seddoeiusmod tempo inc utla etdolorema …"
